Goal: Task Accomplishment & Management: Manage account settings

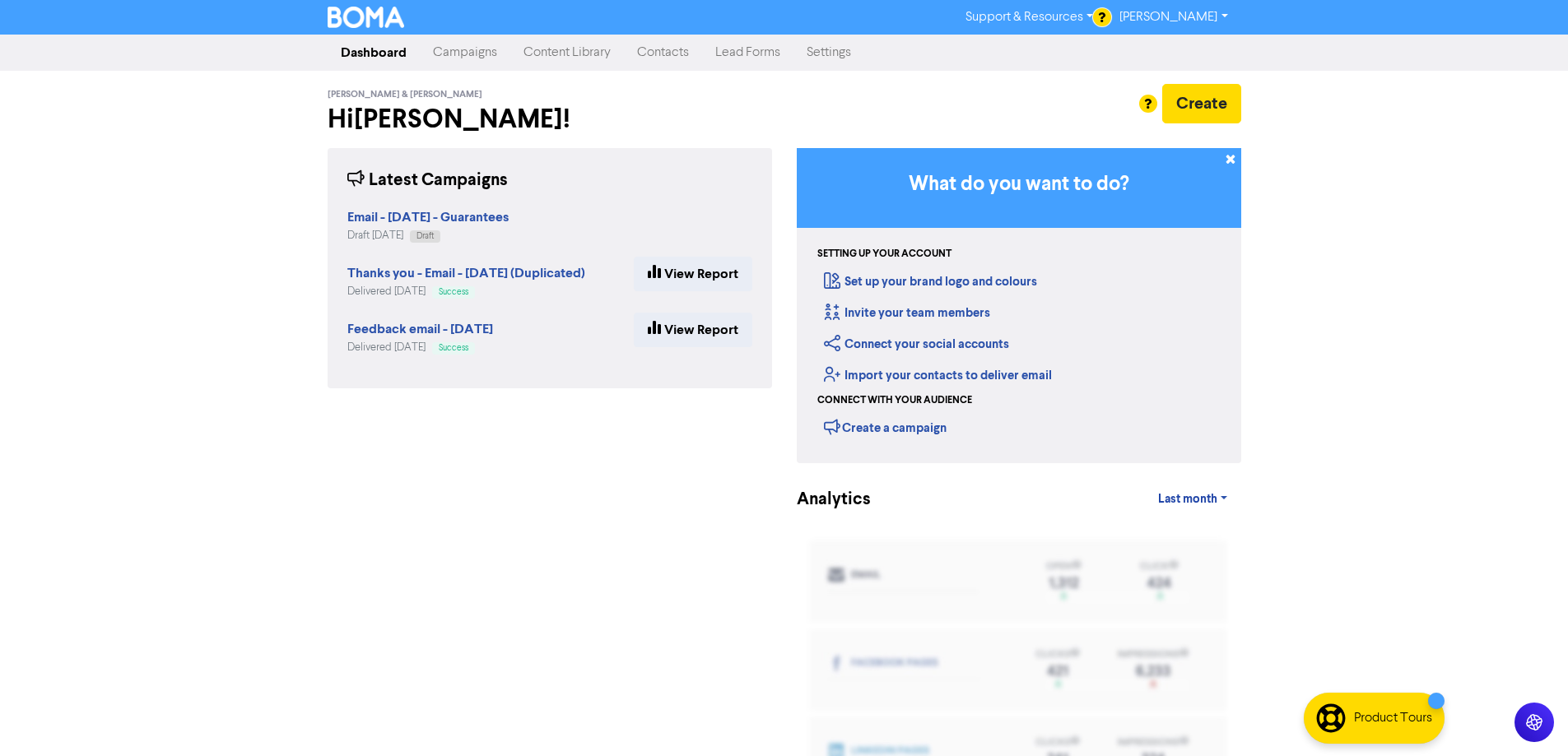
click at [469, 46] on link "Campaigns" at bounding box center [465, 53] width 90 height 33
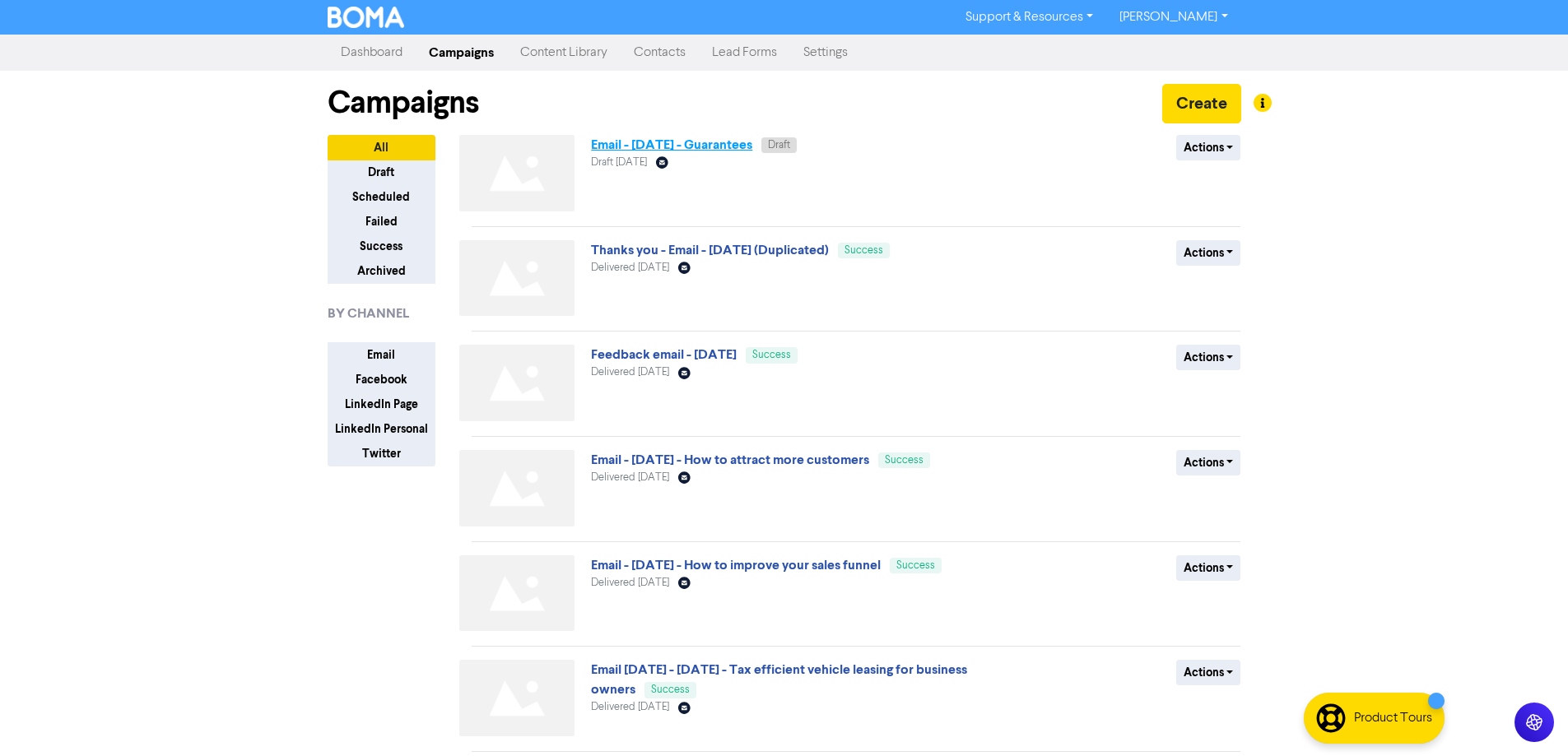
click at [752, 143] on link "Email - [DATE] - Guarantees" at bounding box center [672, 145] width 162 height 16
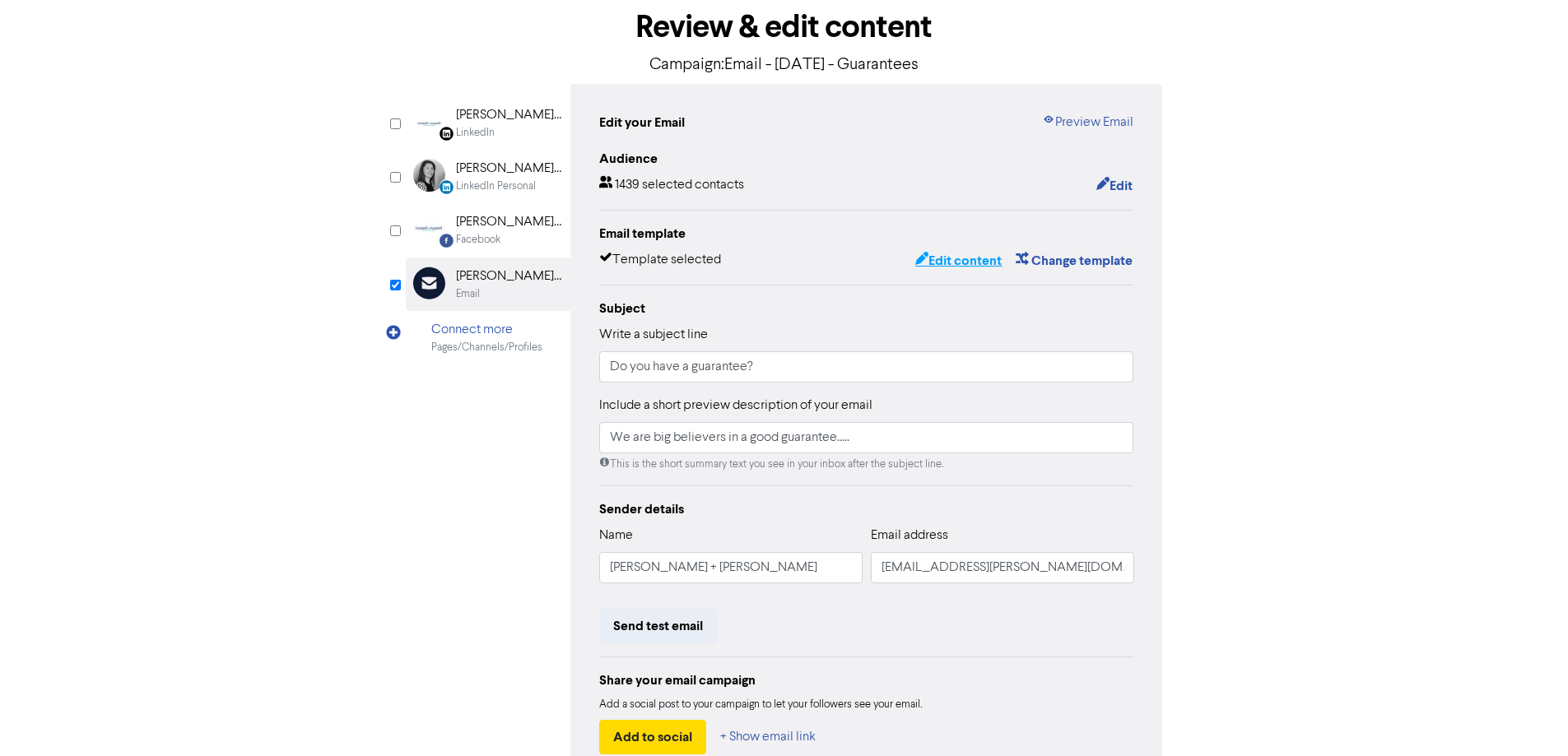
scroll to position [187, 0]
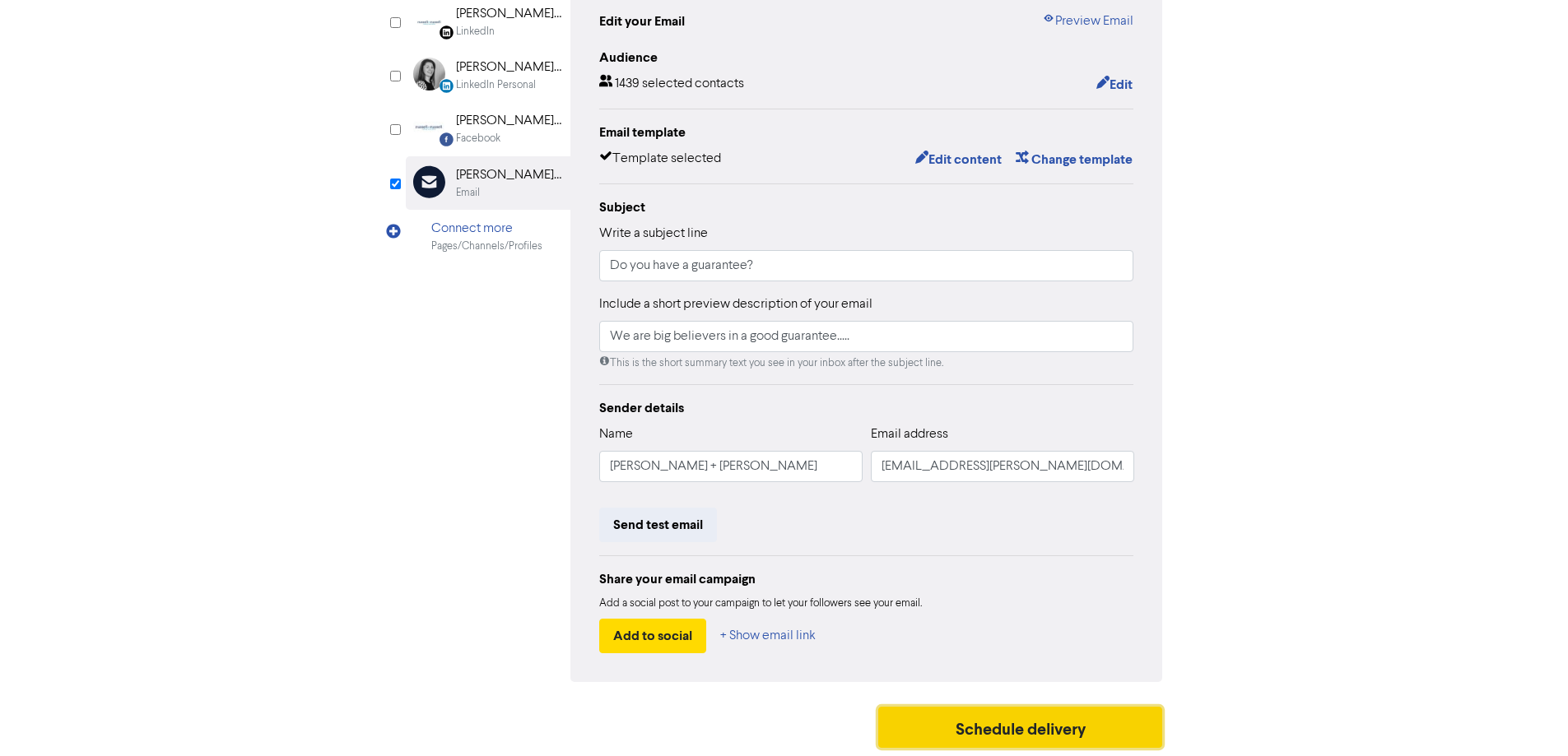
click at [1030, 725] on button "Schedule delivery" at bounding box center [1020, 727] width 285 height 41
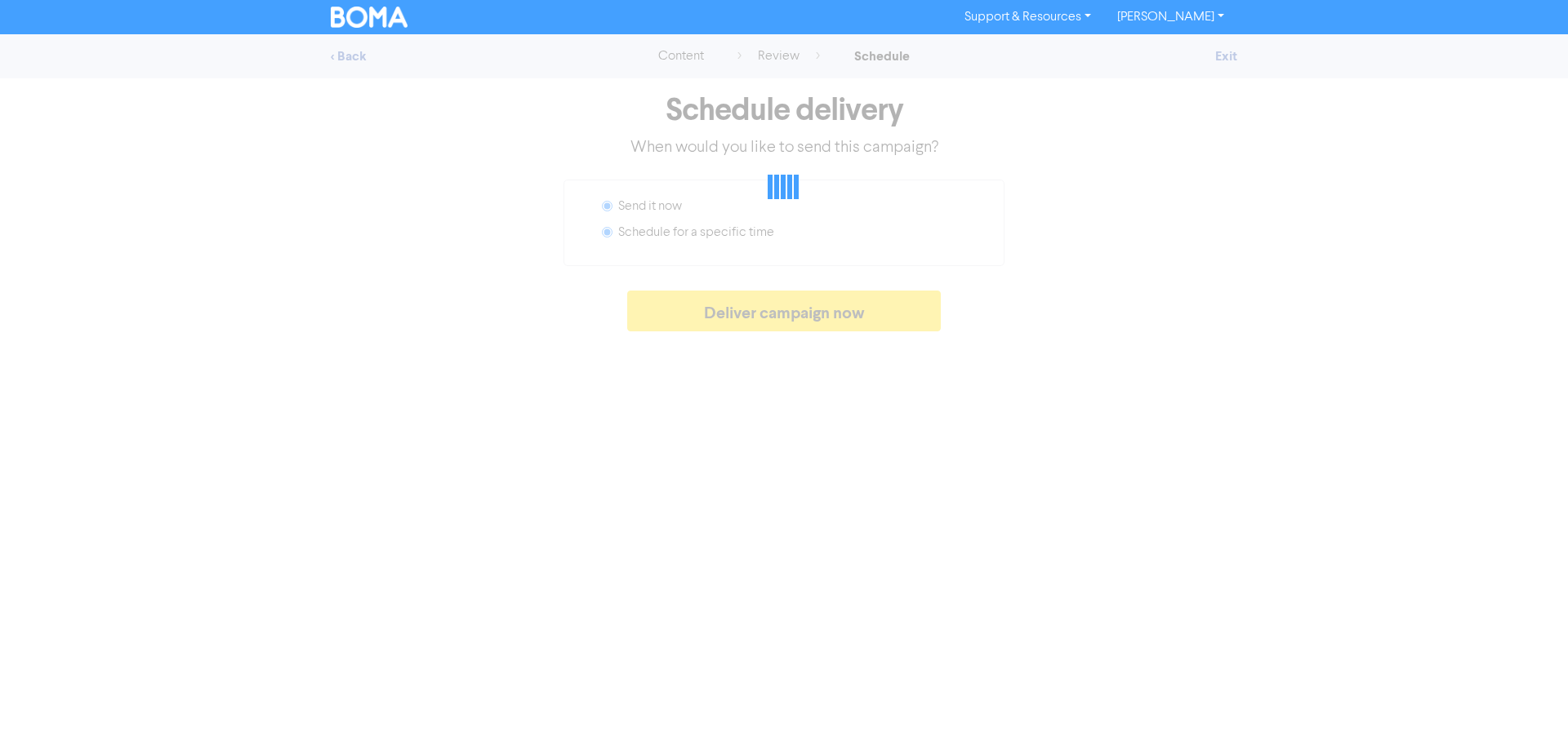
radio input "false"
radio input "true"
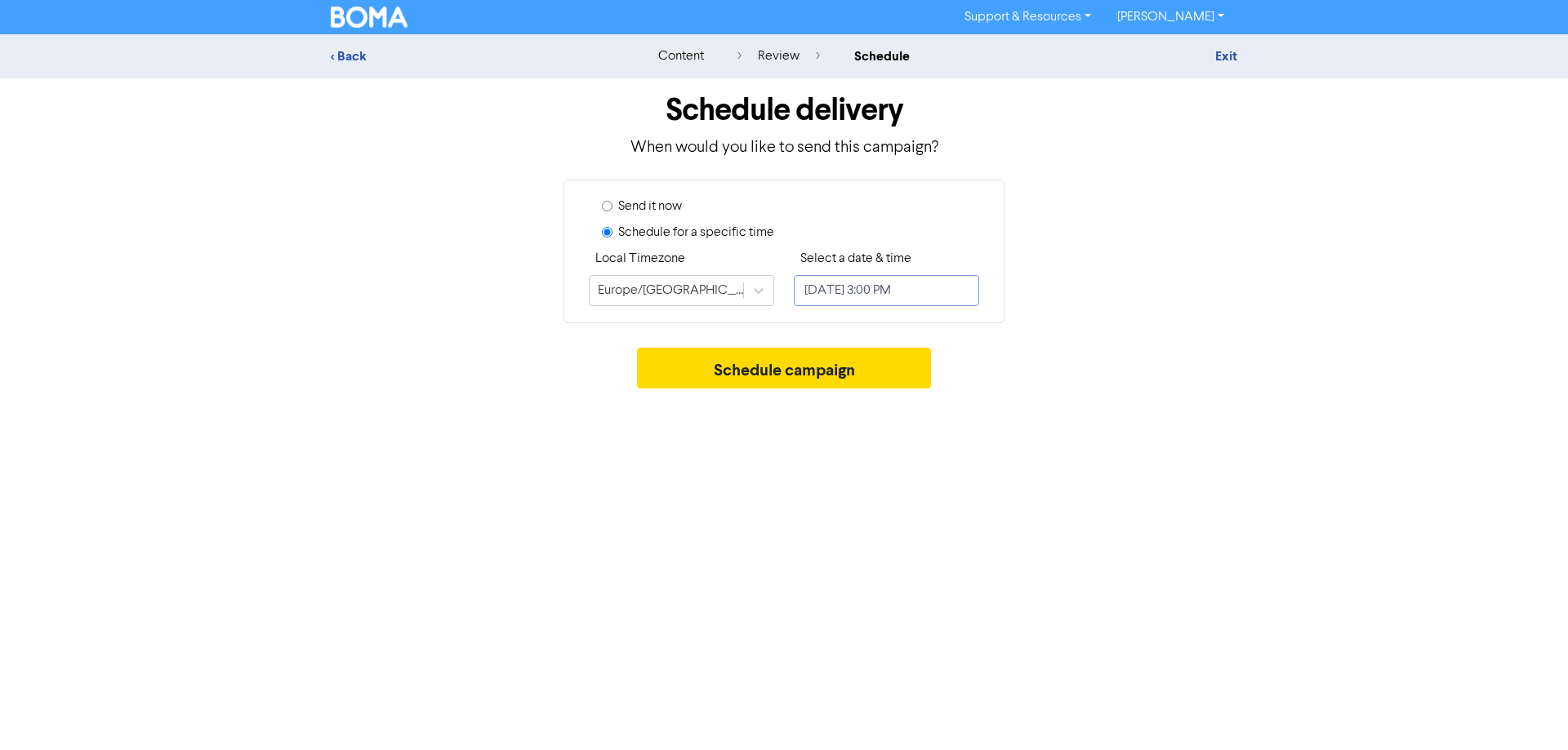
click at [892, 292] on input "[DATE] 3:00 PM" at bounding box center [886, 290] width 186 height 31
select select "7"
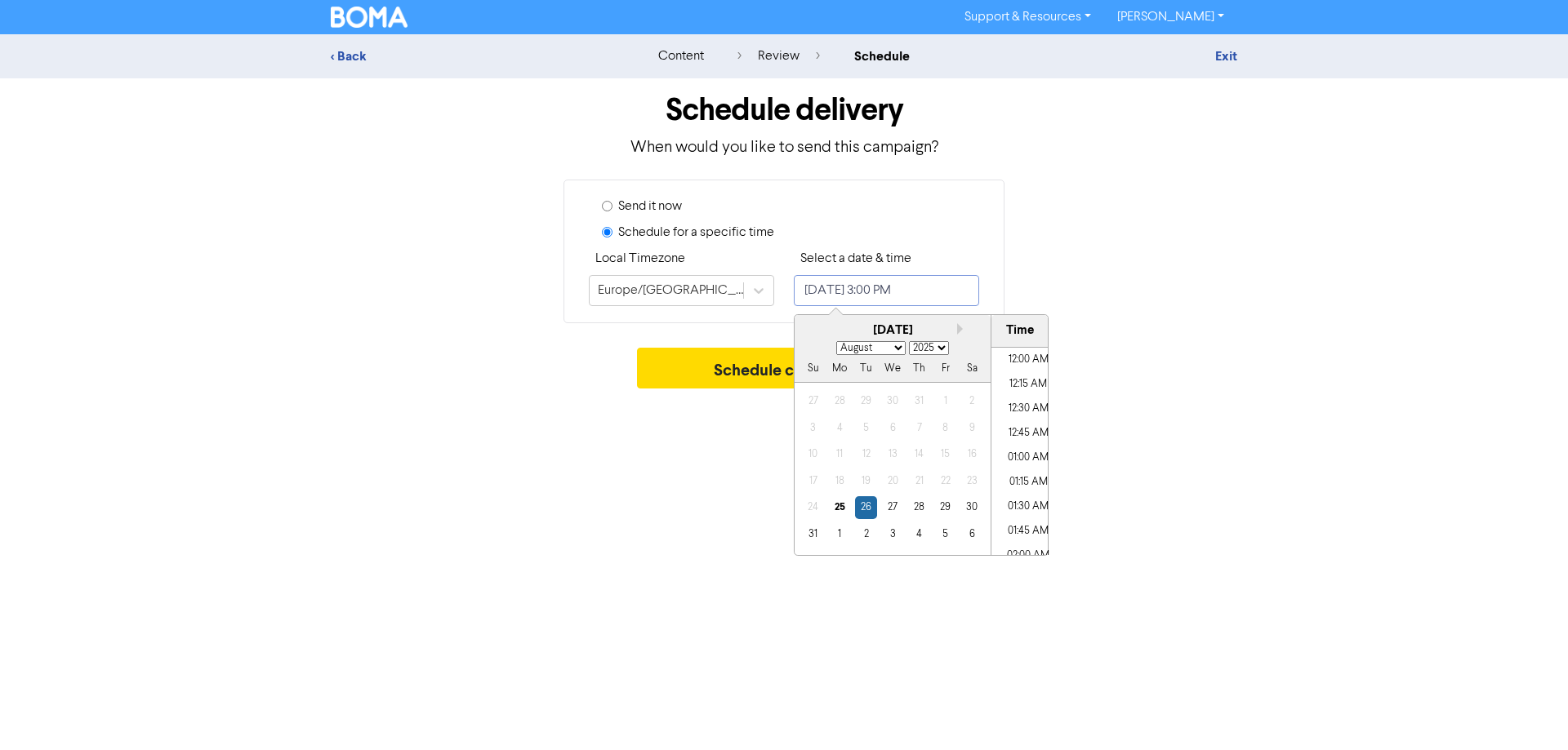
scroll to position [1378, 0]
click at [864, 509] on div "26" at bounding box center [866, 507] width 22 height 22
click at [1016, 495] on li "08:45 AM" at bounding box center [1028, 492] width 73 height 24
type input "[DATE] 8:45 AM"
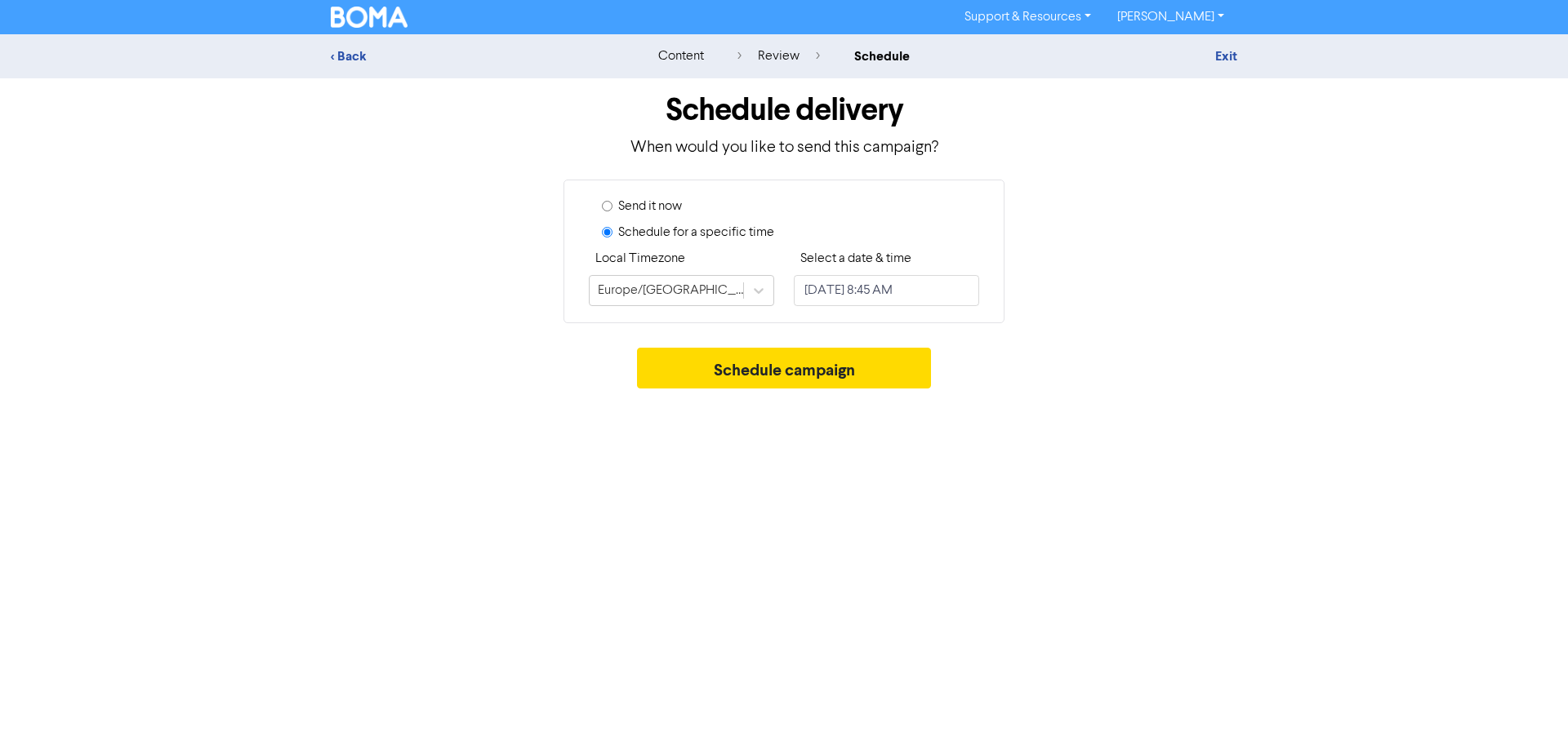
click at [689, 513] on div "Support & Resources Video Tutorials FAQ & Guides Marketing Education [PERSON_NA…" at bounding box center [784, 375] width 1568 height 750
click at [765, 366] on button "Schedule campaign" at bounding box center [784, 368] width 295 height 40
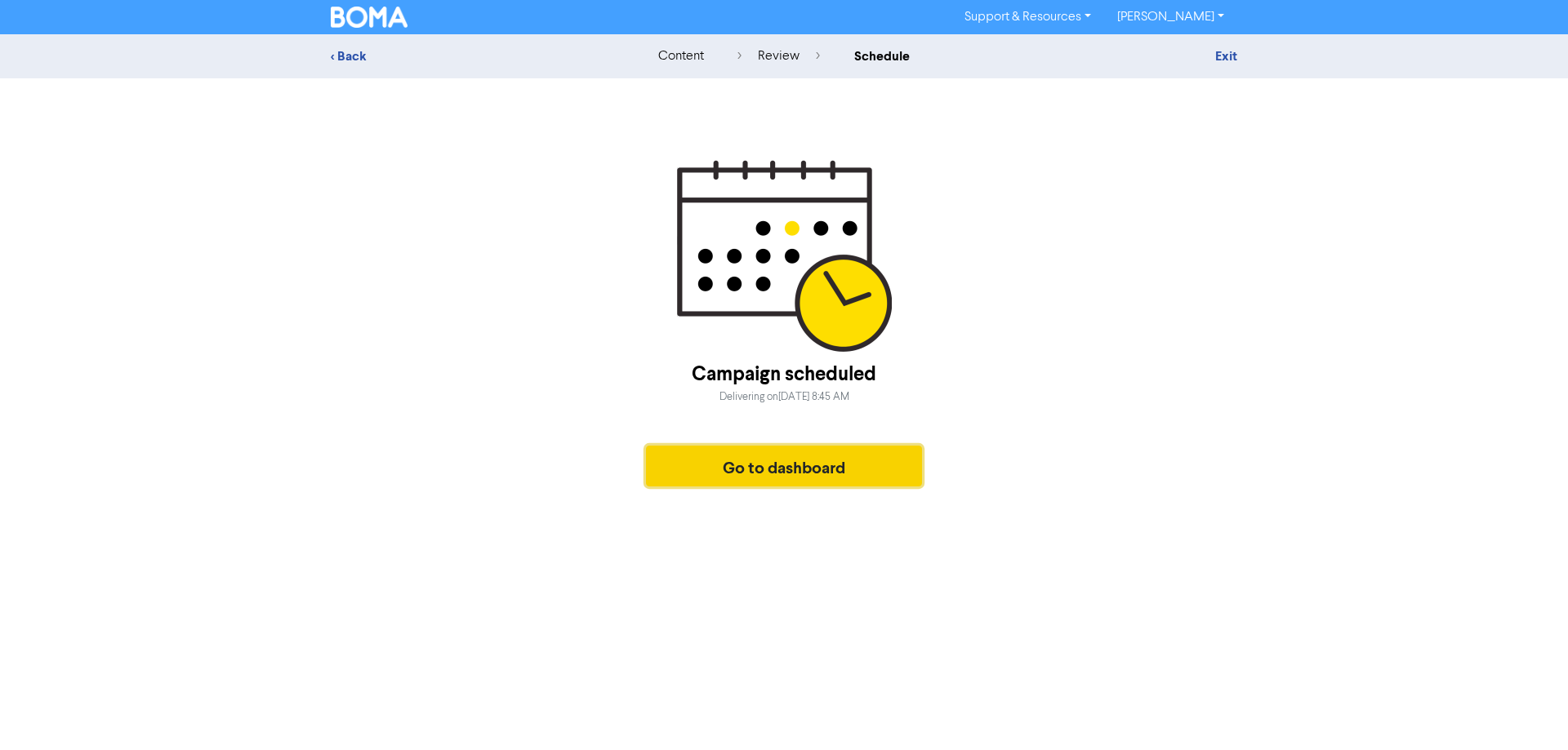
click at [775, 469] on button "Go to dashboard" at bounding box center [783, 466] width 276 height 40
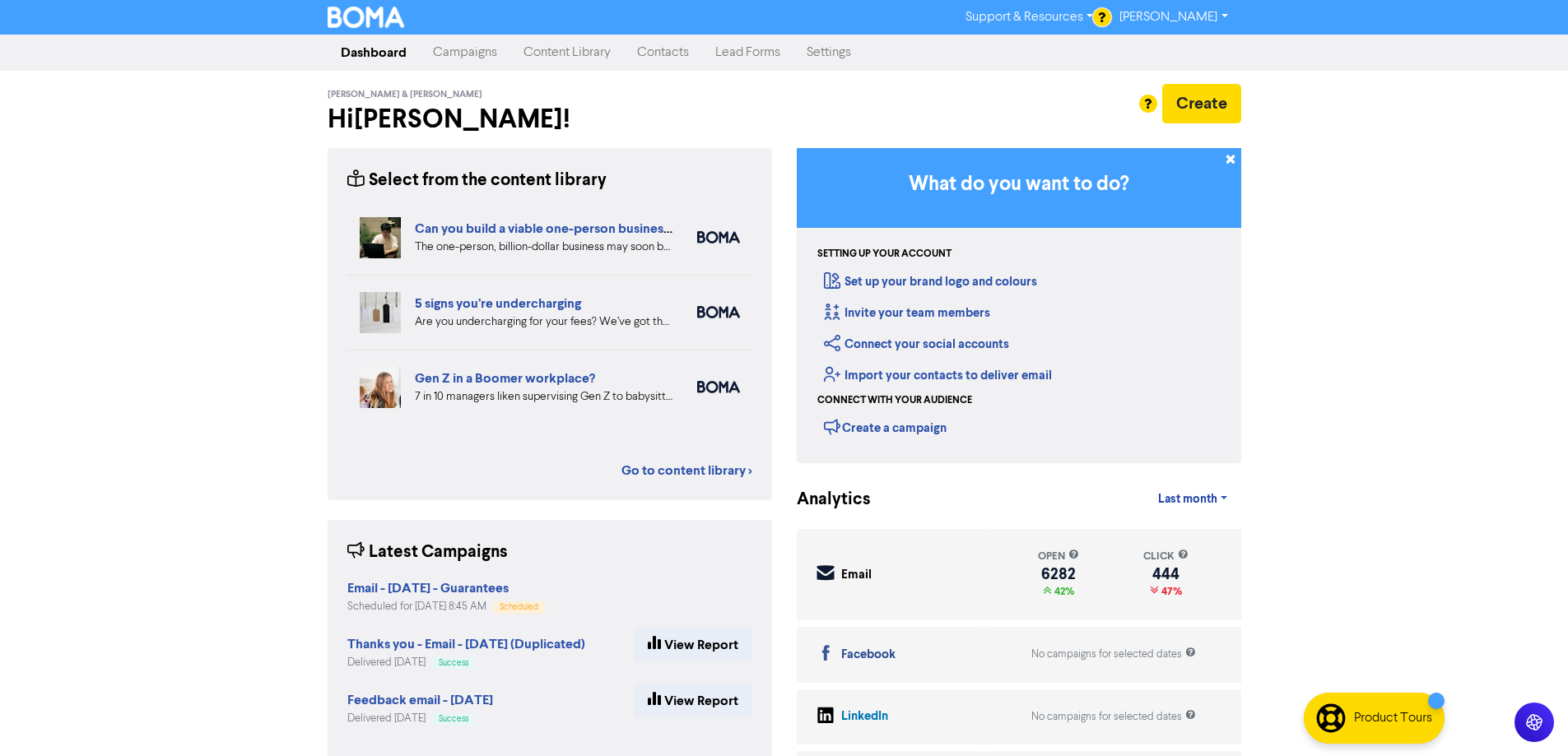
click at [1160, 14] on div at bounding box center [784, 378] width 1568 height 756
click at [1154, 20] on link "[PERSON_NAME]" at bounding box center [1173, 17] width 134 height 26
click at [1142, 53] on button "Log Out" at bounding box center [1172, 48] width 130 height 20
